Goal: Use online tool/utility: Utilize a website feature to perform a specific function

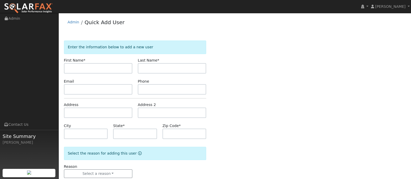
click at [93, 69] on input "text" at bounding box center [98, 68] width 68 height 10
click at [74, 22] on link "Admin" at bounding box center [74, 22] width 12 height 4
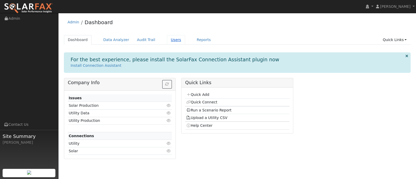
click at [167, 39] on link "Users" at bounding box center [176, 40] width 18 height 10
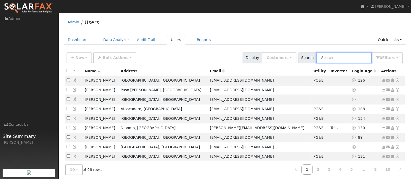
click at [342, 58] on input "text" at bounding box center [343, 57] width 55 height 11
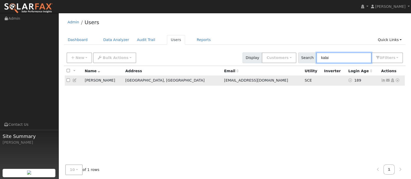
type input "kalai"
click at [90, 80] on td "[PERSON_NAME]" at bounding box center [103, 81] width 41 height 10
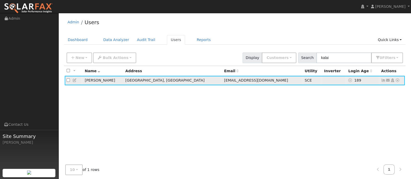
click at [397, 81] on icon at bounding box center [397, 80] width 5 height 4
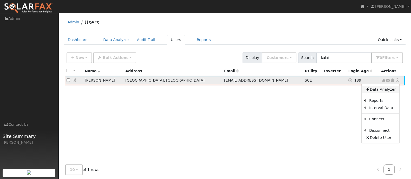
click at [387, 89] on link "Data Analyzer" at bounding box center [380, 89] width 38 height 7
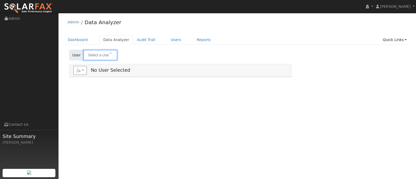
type input "[PERSON_NAME]"
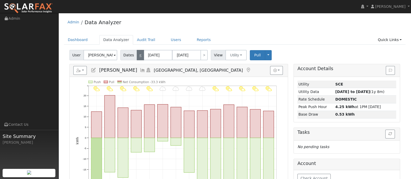
click at [139, 56] on link "<" at bounding box center [140, 55] width 7 height 10
type input "[DATE]"
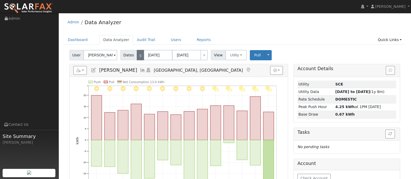
click at [139, 56] on link "<" at bounding box center [140, 55] width 7 height 10
type input "[DATE]"
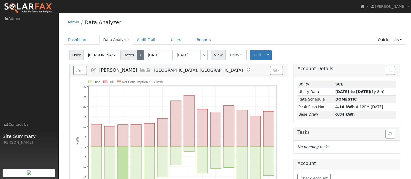
click at [139, 56] on link "<" at bounding box center [140, 55] width 7 height 10
type input "[DATE]"
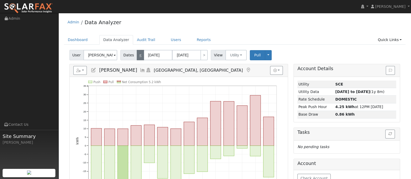
click at [139, 56] on link "<" at bounding box center [140, 55] width 7 height 10
type input "[DATE]"
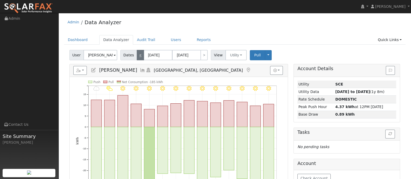
click at [139, 56] on link "<" at bounding box center [140, 55] width 7 height 10
type input "[DATE]"
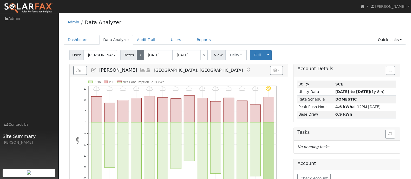
click at [139, 56] on link "<" at bounding box center [140, 55] width 7 height 10
type input "[DATE]"
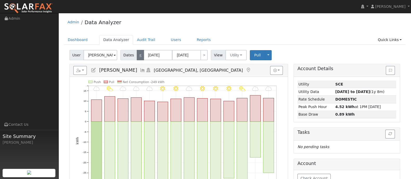
click at [139, 56] on link "<" at bounding box center [140, 55] width 7 height 10
type input "[DATE]"
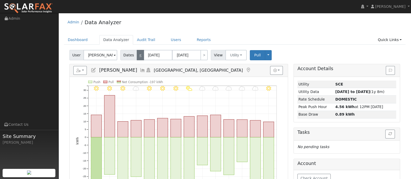
click at [139, 56] on link "<" at bounding box center [140, 55] width 7 height 10
type input "[DATE]"
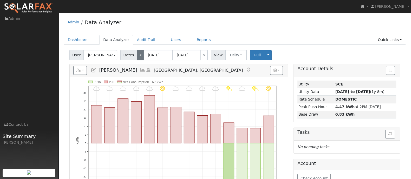
click at [139, 56] on link "<" at bounding box center [140, 55] width 7 height 10
type input "[DATE]"
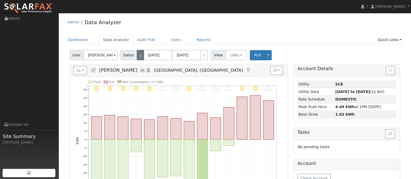
click at [139, 56] on link "<" at bounding box center [140, 55] width 7 height 10
type input "[DATE]"
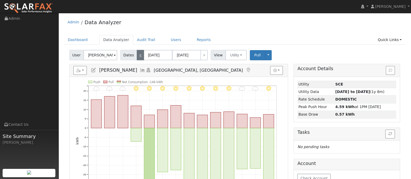
click at [139, 56] on link "<" at bounding box center [140, 55] width 7 height 10
type input "[DATE]"
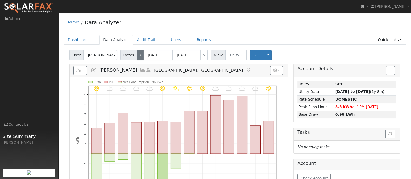
click at [139, 56] on link "<" at bounding box center [140, 55] width 7 height 10
type input "[DATE]"
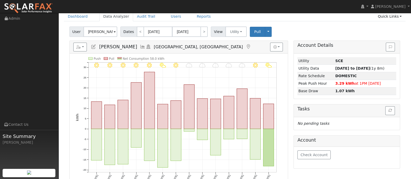
scroll to position [32, 0]
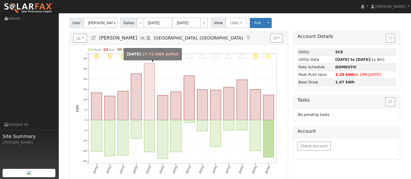
click at [150, 102] on rect "onclick=""" at bounding box center [149, 91] width 11 height 57
type input "[DATE]"
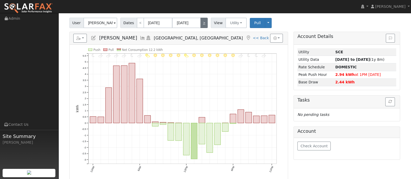
click at [201, 24] on link ">" at bounding box center [203, 23] width 7 height 10
type input "[DATE]"
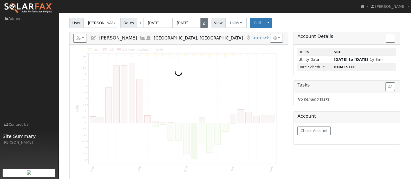
scroll to position [0, 0]
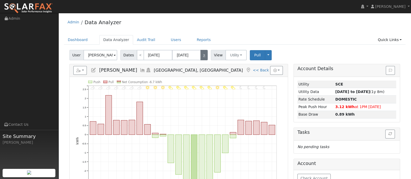
click at [201, 54] on link ">" at bounding box center [203, 55] width 7 height 10
type input "[DATE]"
